Goal: Information Seeking & Learning: Learn about a topic

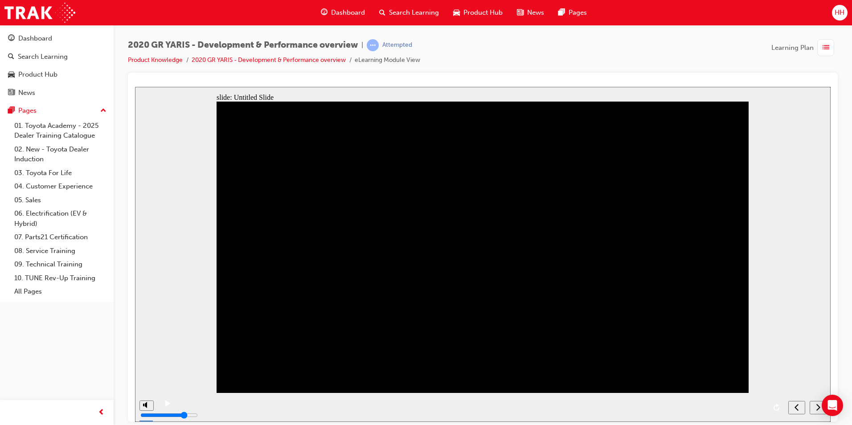
click at [815, 405] on div "next" at bounding box center [818, 407] width 10 height 9
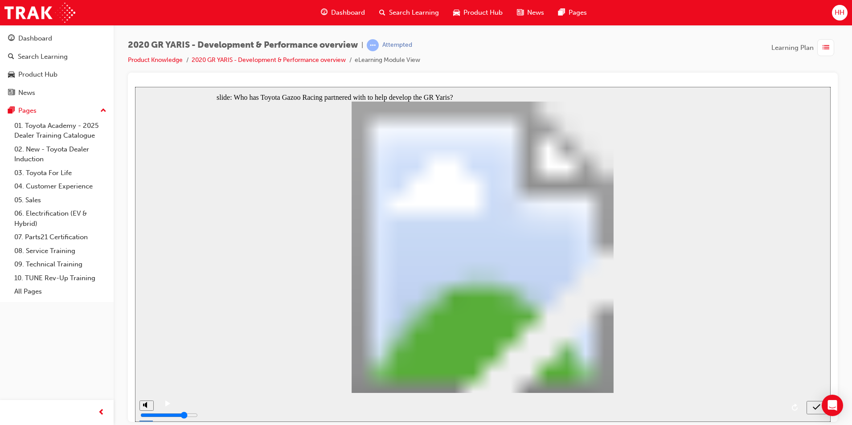
radio input "true"
click at [818, 407] on icon "submit" at bounding box center [817, 407] width 8 height 8
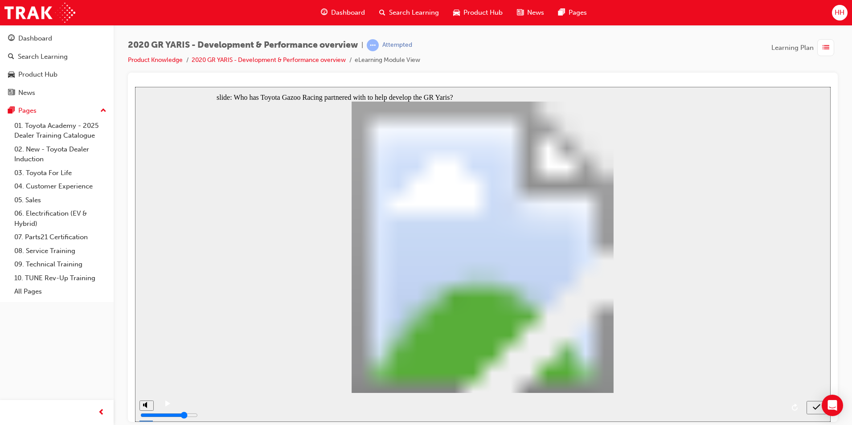
radio input "true"
click at [815, 407] on icon "submit" at bounding box center [817, 407] width 8 height 8
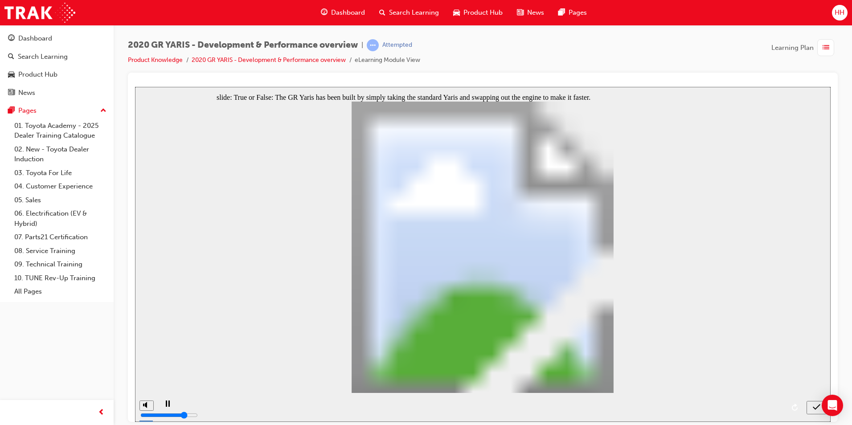
radio input "true"
click at [818, 408] on icon "submit" at bounding box center [817, 407] width 8 height 8
radio input "true"
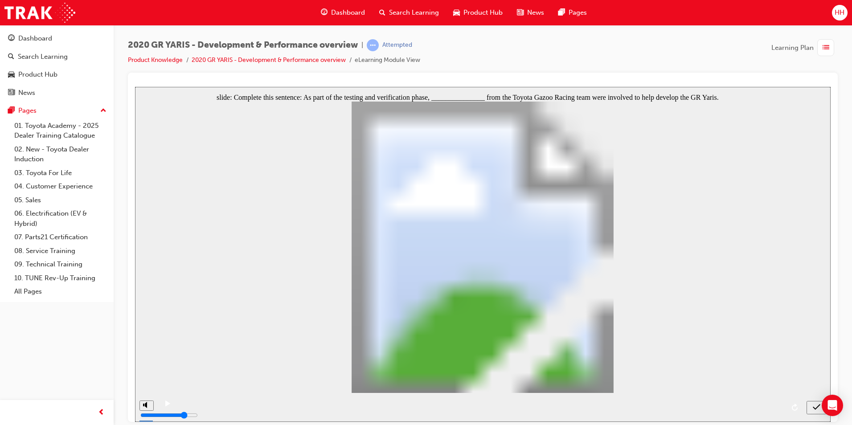
click at [813, 402] on button "submit" at bounding box center [816, 406] width 20 height 13
radio input "true"
click at [813, 407] on icon "submit" at bounding box center [817, 407] width 8 height 8
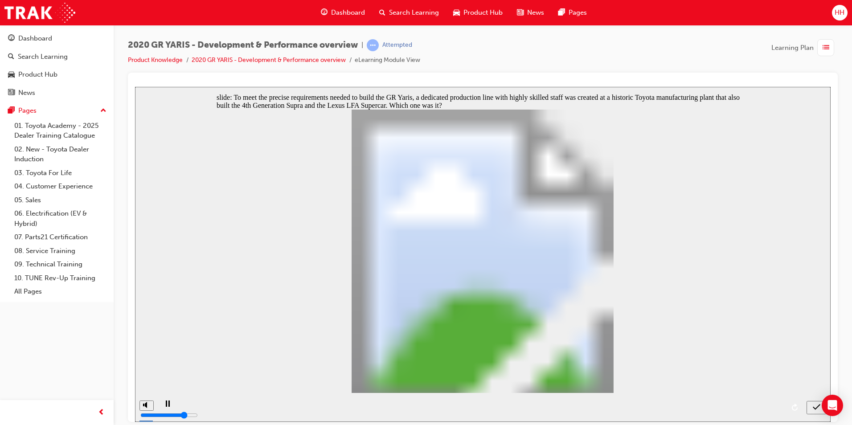
click at [817, 403] on icon "submit" at bounding box center [817, 407] width 8 height 8
radio input "false"
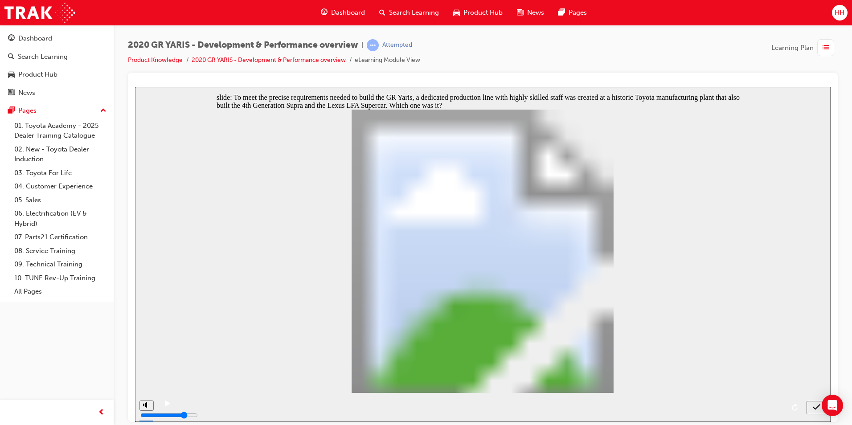
radio input "true"
click at [816, 405] on icon "submit" at bounding box center [817, 407] width 8 height 8
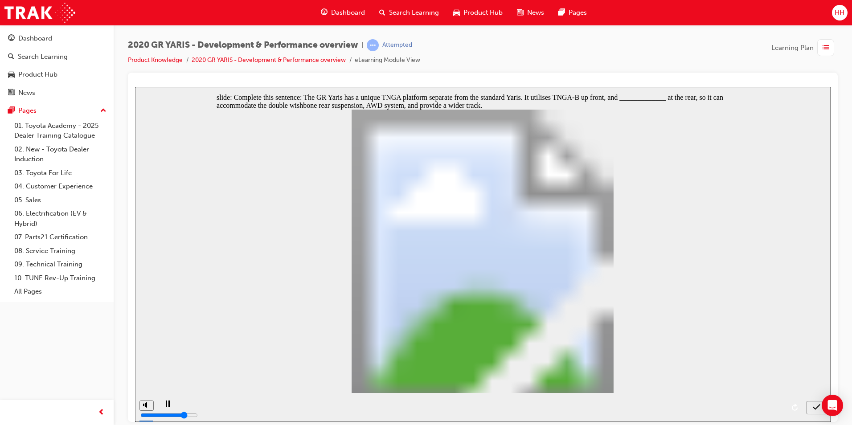
radio input "true"
click at [813, 412] on button "submit" at bounding box center [816, 406] width 20 height 13
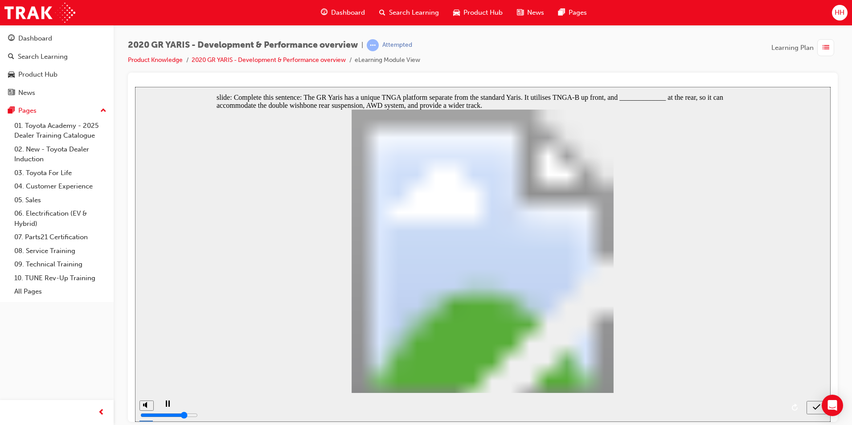
radio input "true"
click at [813, 409] on icon "submit" at bounding box center [817, 407] width 8 height 8
radio input "true"
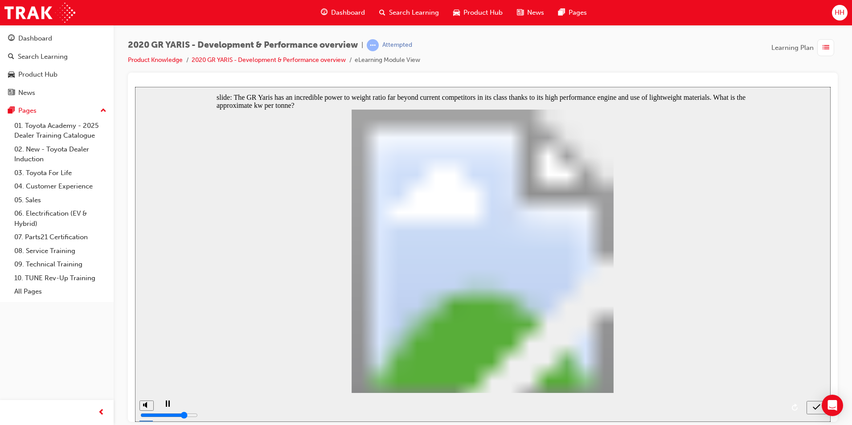
click at [820, 403] on icon "submit" at bounding box center [817, 407] width 8 height 8
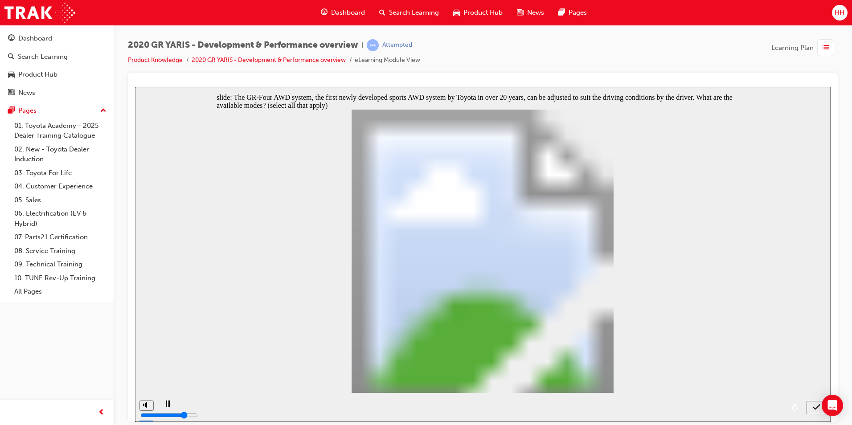
checkbox input "true"
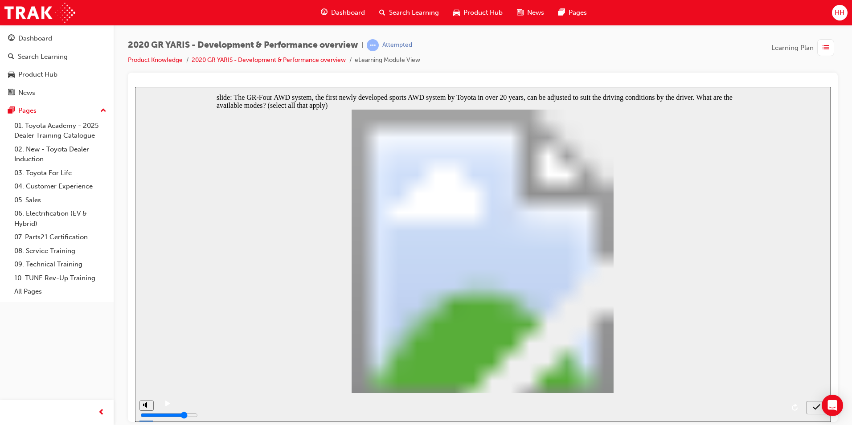
click at [817, 404] on icon "submit" at bounding box center [817, 407] width 8 height 8
click at [818, 404] on nav "slide navigation" at bounding box center [816, 406] width 20 height 29
